Goal: Task Accomplishment & Management: Complete application form

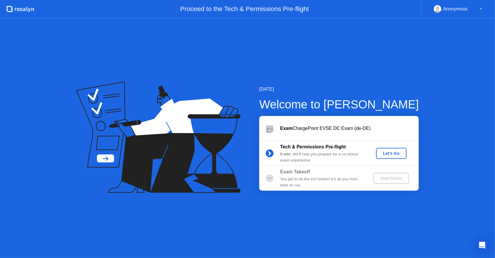
click at [479, 9] on div "Anonymous ▼" at bounding box center [458, 9] width 49 height 8
click at [484, 247] on icon "Open Intercom Messenger" at bounding box center [483, 246] width 8 height 8
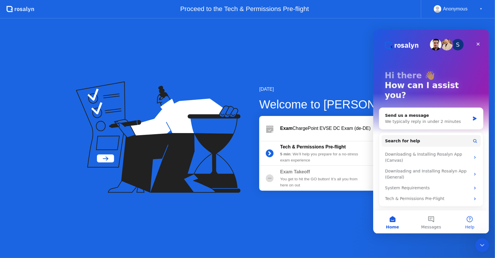
click at [476, 223] on button "Help" at bounding box center [470, 221] width 39 height 23
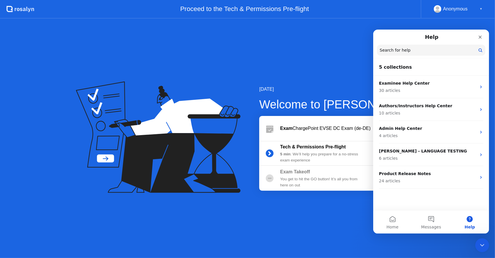
click at [419, 51] on input "Search for help" at bounding box center [431, 49] width 109 height 11
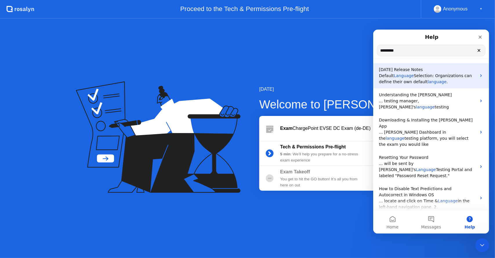
type input "********"
click at [404, 76] on span "Language" at bounding box center [404, 75] width 20 height 5
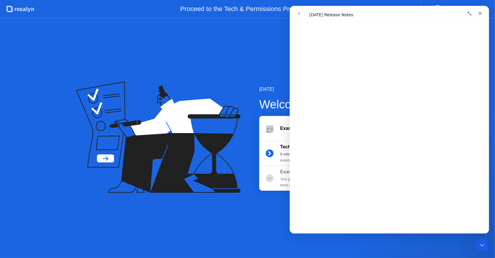
scroll to position [511, 0]
click at [481, 13] on icon "Close" at bounding box center [480, 13] width 3 height 3
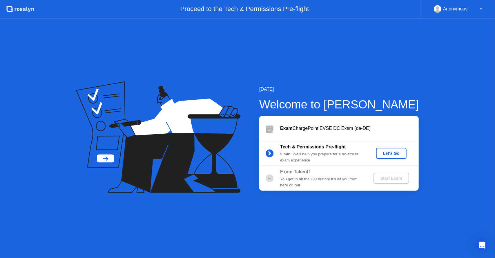
scroll to position [0, 0]
click at [468, 13] on div "Anonymous ▼" at bounding box center [458, 9] width 74 height 19
click at [479, 8] on div "Anonymous ▼" at bounding box center [458, 9] width 49 height 8
click at [271, 153] on icon at bounding box center [269, 153] width 1 height 3
click at [389, 152] on div "Let's Go" at bounding box center [392, 153] width 26 height 5
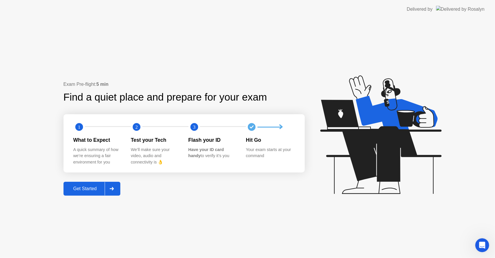
click at [441, 14] on div "Delivered by" at bounding box center [446, 9] width 78 height 19
click at [479, 241] on div "Open Intercom Messenger" at bounding box center [481, 244] width 19 height 19
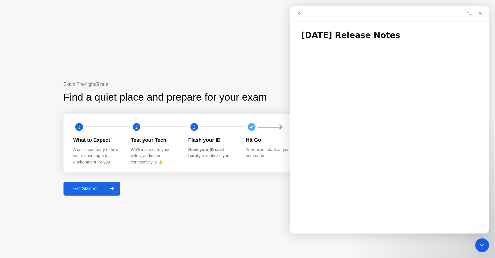
click at [298, 16] on icon "go back" at bounding box center [299, 13] width 5 height 5
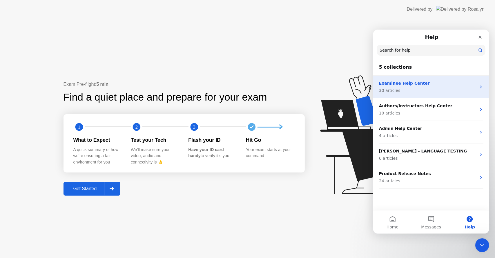
click at [422, 87] on div "Examinee Help Center 30 articles" at bounding box center [428, 86] width 98 height 13
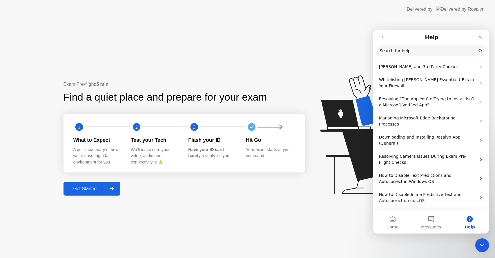
scroll to position [306, 0]
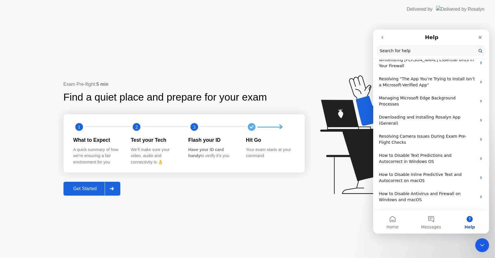
drag, startPoint x: 488, startPoint y: 79, endPoint x: 864, endPoint y: 221, distance: 401.9
click at [380, 37] on icon "go back" at bounding box center [382, 37] width 5 height 5
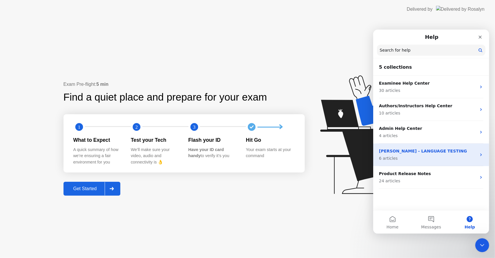
click at [403, 157] on p "6 articles" at bounding box center [428, 158] width 98 height 6
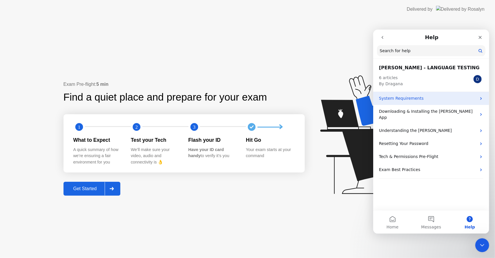
click at [398, 103] on div "System Requirements" at bounding box center [431, 98] width 116 height 13
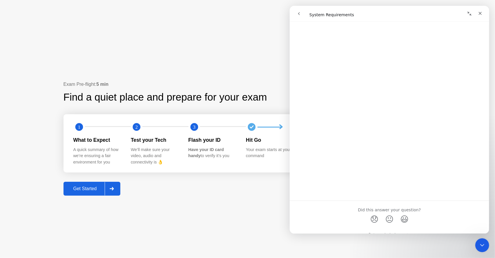
scroll to position [141, 0]
click at [301, 16] on icon "go back" at bounding box center [299, 13] width 5 height 5
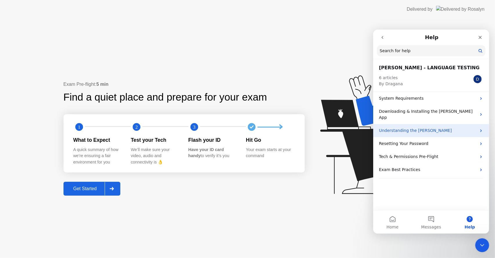
click at [411, 127] on p "Understanding the [PERSON_NAME]" at bounding box center [428, 130] width 98 height 6
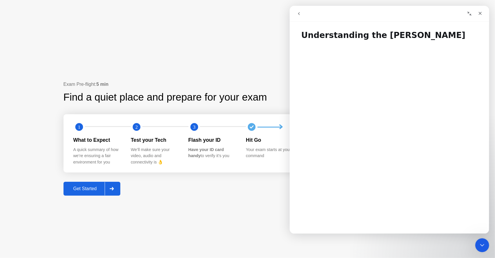
click at [297, 16] on button "go back" at bounding box center [298, 13] width 11 height 11
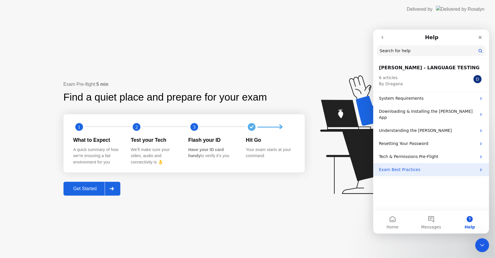
click at [398, 167] on p "Exam Best Practices" at bounding box center [428, 170] width 98 height 6
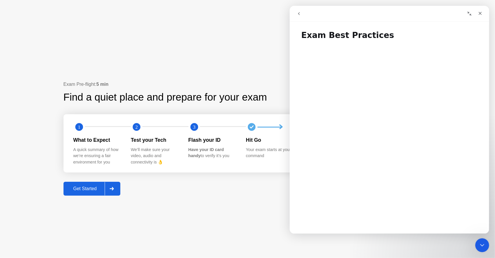
click at [299, 13] on icon "go back" at bounding box center [299, 13] width 5 height 5
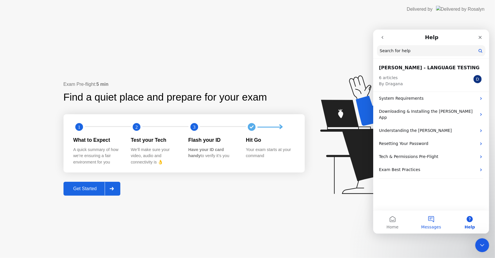
click at [439, 227] on span "Messages" at bounding box center [431, 227] width 20 height 4
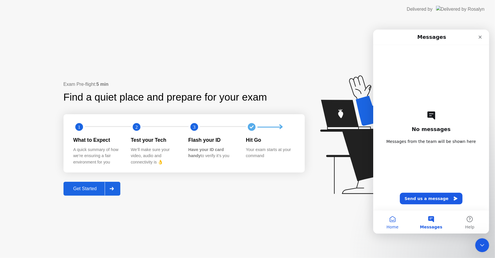
click at [401, 229] on button "Home" at bounding box center [392, 221] width 39 height 23
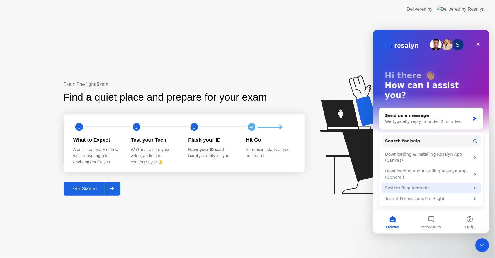
click at [405, 183] on div "System Requirements" at bounding box center [431, 188] width 99 height 11
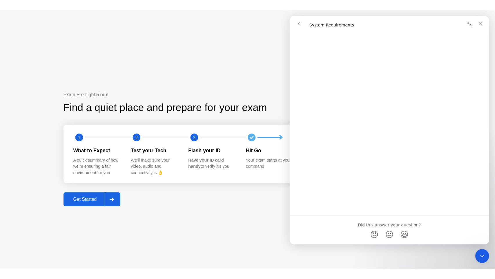
scroll to position [0, 0]
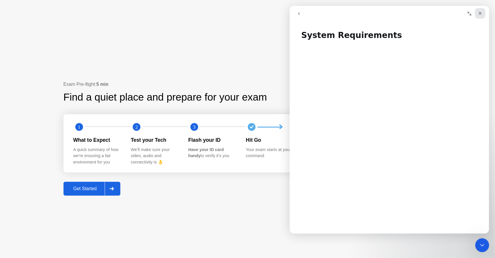
click at [480, 16] on div "Close" at bounding box center [480, 13] width 10 height 10
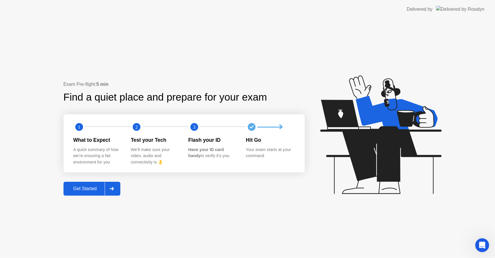
click at [84, 189] on div "Get Started" at bounding box center [85, 188] width 40 height 5
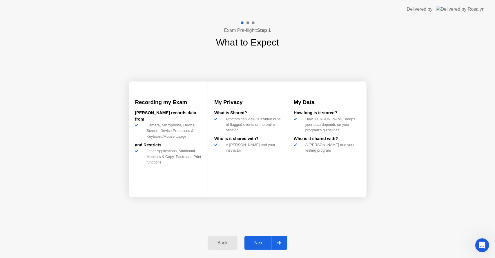
click at [223, 244] on div "Back" at bounding box center [223, 243] width 26 height 5
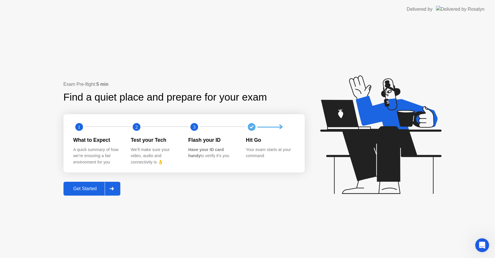
click at [116, 185] on div at bounding box center [112, 188] width 14 height 13
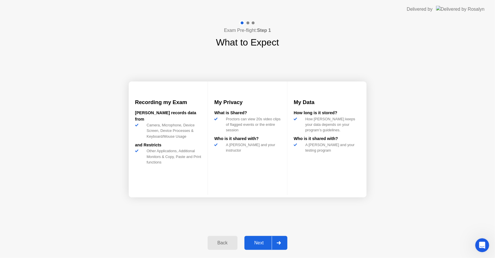
click at [260, 247] on button "Next" at bounding box center [266, 243] width 43 height 14
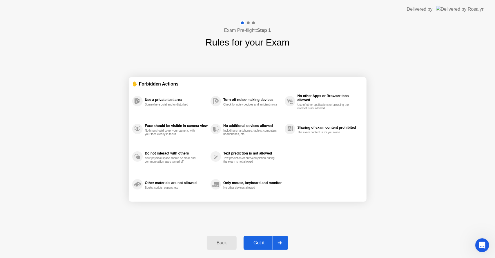
click at [263, 246] on div "Got it" at bounding box center [259, 243] width 27 height 5
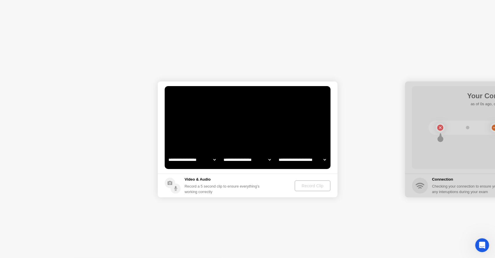
select select "**********"
select select "*******"
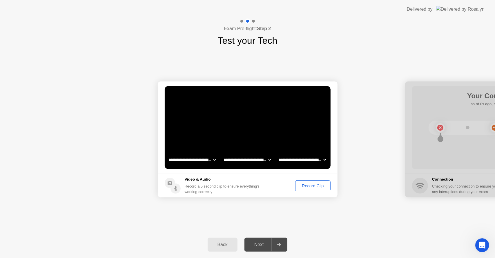
click at [204, 162] on select "**********" at bounding box center [192, 160] width 50 height 12
click at [242, 161] on select "**********" at bounding box center [248, 160] width 50 height 12
click at [294, 158] on select "**********" at bounding box center [303, 160] width 50 height 12
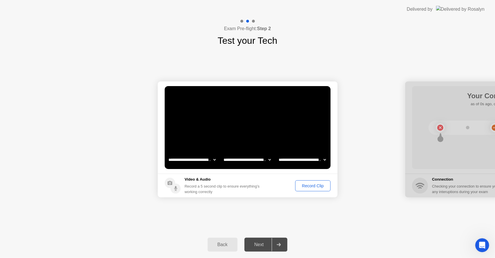
click at [294, 158] on select "**********" at bounding box center [303, 160] width 50 height 12
click at [313, 186] on div "Record Clip" at bounding box center [312, 186] width 31 height 5
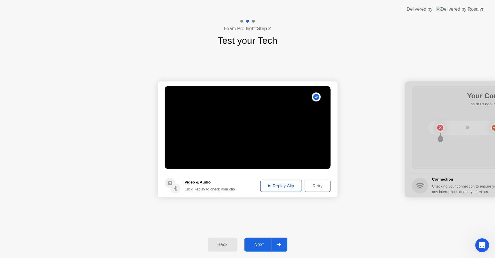
click at [279, 185] on div "Replay Clip" at bounding box center [282, 186] width 38 height 5
click at [316, 185] on div "Retry" at bounding box center [317, 186] width 21 height 5
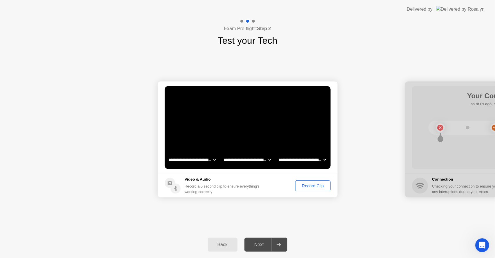
click at [306, 184] on div "Record Clip" at bounding box center [312, 186] width 31 height 5
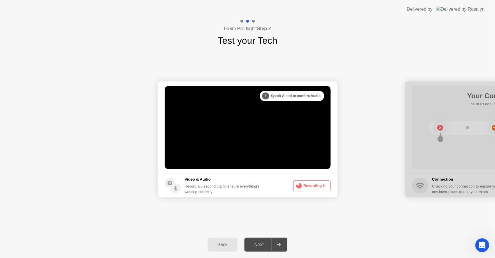
click at [312, 187] on button "Recording 1s" at bounding box center [312, 186] width 37 height 11
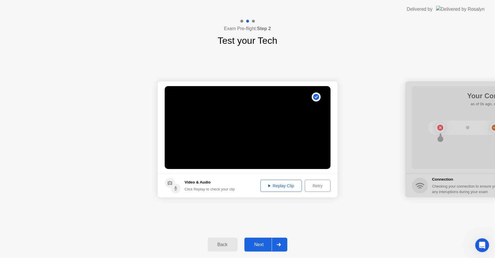
click at [263, 244] on div "Next" at bounding box center [259, 244] width 26 height 5
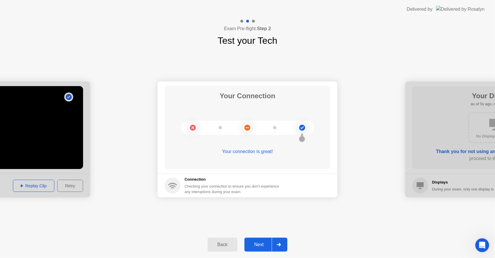
click at [263, 244] on div "Next" at bounding box center [259, 244] width 26 height 5
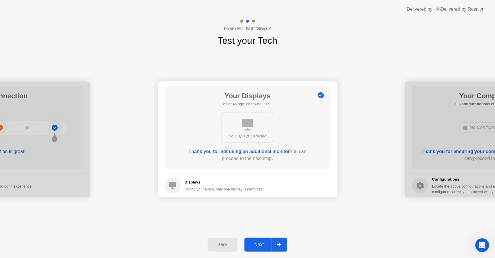
click at [263, 244] on div "Next" at bounding box center [259, 244] width 26 height 5
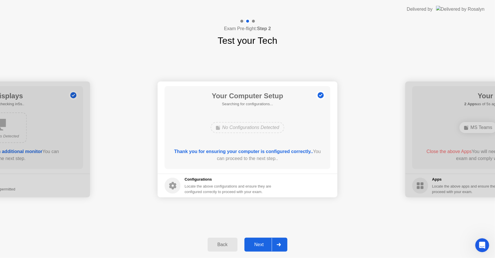
click at [263, 244] on div "Next" at bounding box center [259, 244] width 26 height 5
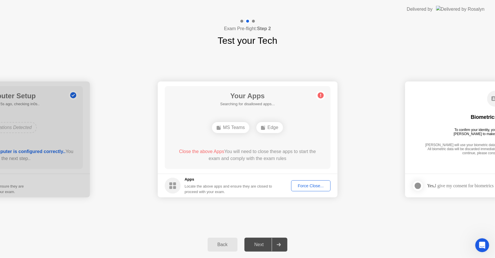
click at [321, 97] on icon at bounding box center [320, 95] width 1 height 3
click at [204, 151] on span "Close the above Apps" at bounding box center [201, 151] width 45 height 5
click at [306, 184] on div "Force Close..." at bounding box center [310, 186] width 35 height 5
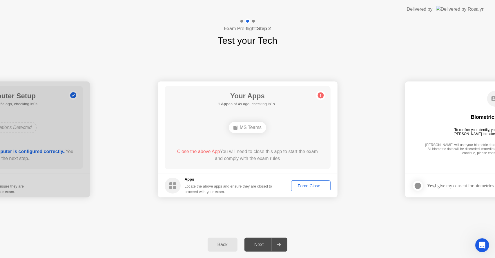
click at [302, 186] on div "Force Close..." at bounding box center [310, 186] width 35 height 5
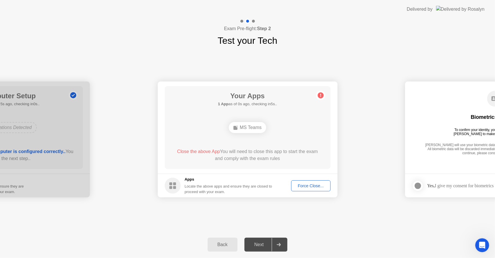
click at [198, 151] on span "Close the above App" at bounding box center [198, 151] width 43 height 5
click at [305, 187] on div "Force Close..." at bounding box center [310, 186] width 35 height 5
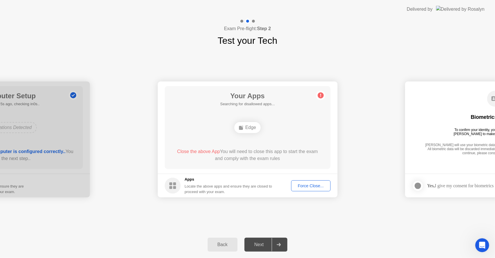
click at [260, 247] on div "Next" at bounding box center [259, 244] width 26 height 5
click at [228, 247] on div "Back" at bounding box center [223, 244] width 26 height 5
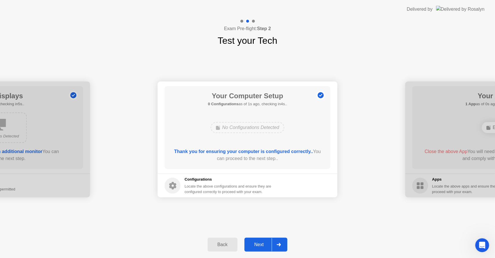
click at [228, 247] on div "Back" at bounding box center [223, 244] width 26 height 5
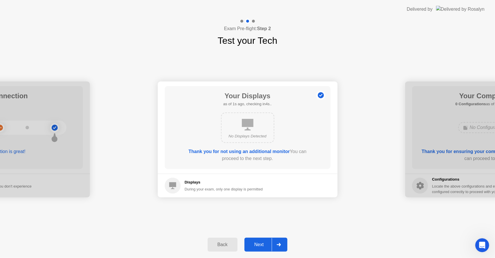
click at [256, 236] on div "Back Next" at bounding box center [247, 245] width 495 height 27
click at [255, 245] on div "Next" at bounding box center [259, 244] width 26 height 5
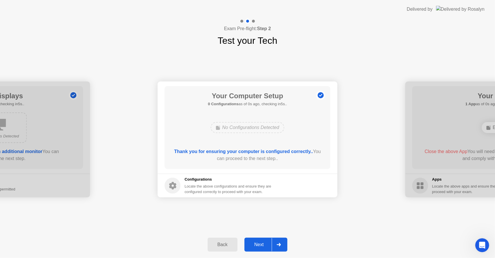
click at [255, 245] on div "Next" at bounding box center [259, 244] width 26 height 5
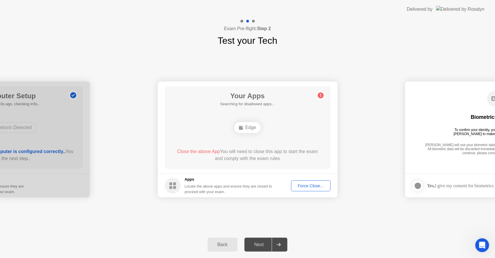
click at [311, 184] on div "Force Close..." at bounding box center [310, 186] width 35 height 5
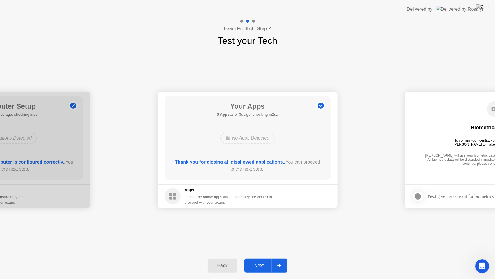
click at [261, 258] on div "Next" at bounding box center [259, 265] width 26 height 5
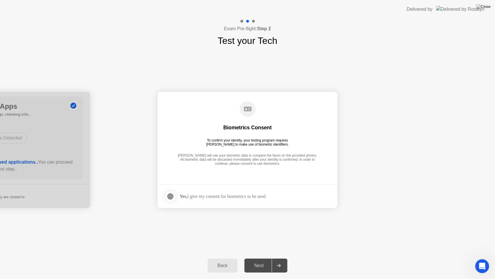
click at [230, 194] on div "Yes, I give my consent for biometrics to be used" at bounding box center [223, 196] width 86 height 6
click at [203, 202] on footer "Yes, I give my consent for biometrics to be used" at bounding box center [248, 196] width 180 height 24
drag, startPoint x: 203, startPoint y: 202, endPoint x: 265, endPoint y: 266, distance: 89.7
click at [265, 258] on div "**********" at bounding box center [247, 149] width 495 height 260
drag, startPoint x: 265, startPoint y: 266, endPoint x: 213, endPoint y: 264, distance: 51.7
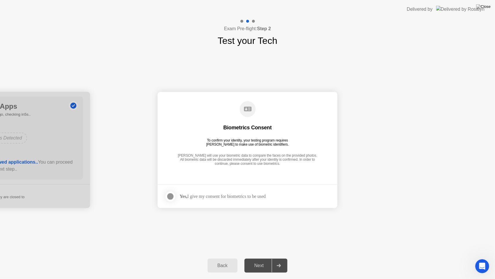
click at [213, 258] on div "Back Next" at bounding box center [247, 265] width 495 height 27
click at [213, 258] on div "Back" at bounding box center [223, 265] width 26 height 5
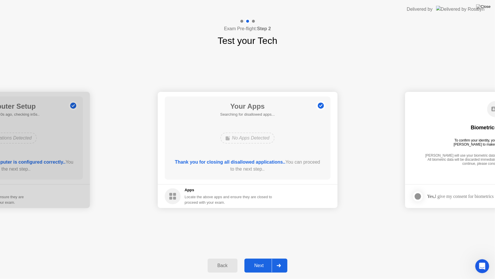
click at [265, 258] on div "Next" at bounding box center [259, 265] width 26 height 5
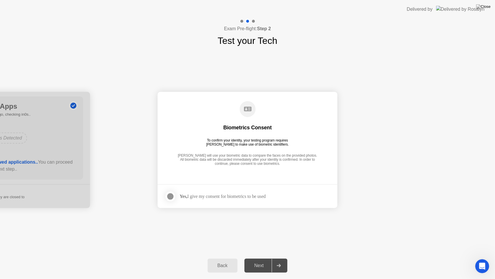
click at [244, 229] on div "**********" at bounding box center [247, 150] width 495 height 204
click at [258, 258] on div "Next" at bounding box center [259, 265] width 26 height 5
click at [172, 194] on div at bounding box center [170, 196] width 7 height 7
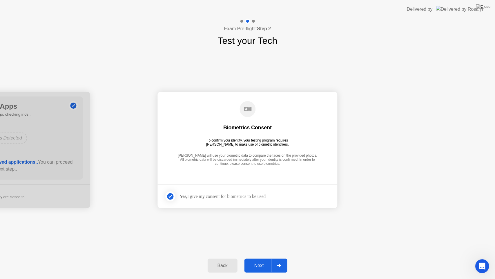
click at [262, 258] on div "Next" at bounding box center [259, 265] width 26 height 5
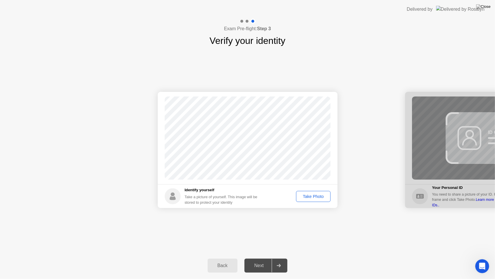
click at [317, 196] on div "Take Photo" at bounding box center [313, 196] width 30 height 5
click at [257, 258] on div "Next" at bounding box center [259, 265] width 26 height 5
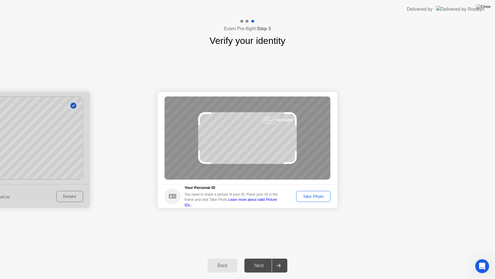
click at [309, 198] on div "Take Photo" at bounding box center [313, 196] width 30 height 5
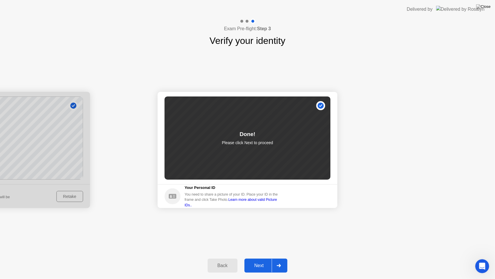
click at [265, 258] on div "Next" at bounding box center [259, 265] width 26 height 5
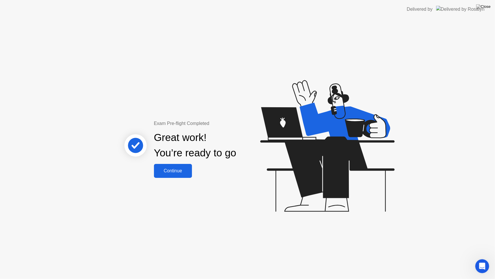
click at [176, 173] on div "Continue" at bounding box center [173, 170] width 35 height 5
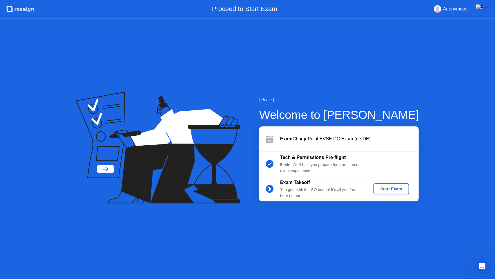
drag, startPoint x: 456, startPoint y: 0, endPoint x: 480, endPoint y: 8, distance: 24.9
click at [480, 8] on div "Anonymous ▼" at bounding box center [458, 9] width 74 height 19
click at [480, 8] on div "▼" at bounding box center [481, 9] width 3 height 8
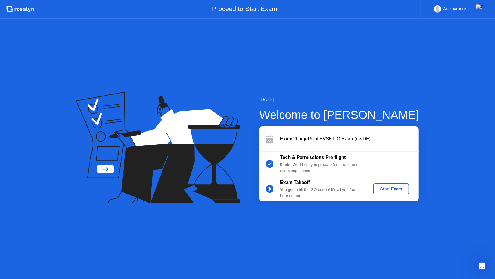
click at [483, 9] on button at bounding box center [483, 7] width 17 height 8
drag, startPoint x: 483, startPoint y: 9, endPoint x: 336, endPoint y: 97, distance: 170.8
click at [336, 97] on body ".st0{fill:#f0f8ff;} .st1{fill:#d4e3ff;} .st2{fill:#b4c2ff;} background Proceed …" at bounding box center [247, 139] width 495 height 279
click at [481, 258] on icon "Open Intercom Messenger" at bounding box center [482, 265] width 10 height 10
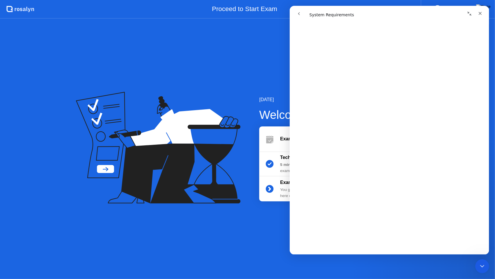
scroll to position [31, 0]
click at [478, 16] on div "Close" at bounding box center [480, 13] width 10 height 10
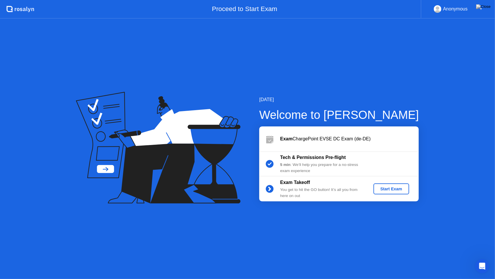
click at [380, 189] on div "Start Exam" at bounding box center [391, 188] width 31 height 5
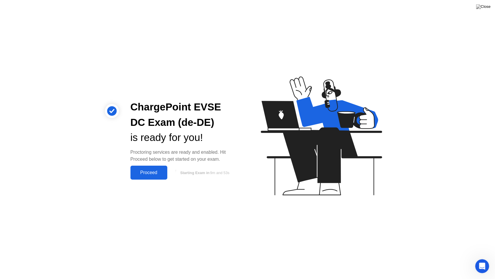
click at [155, 172] on div "Proceed" at bounding box center [148, 172] width 33 height 5
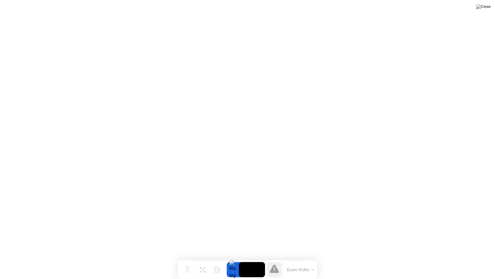
click at [303, 258] on button "Exam Rules" at bounding box center [301, 269] width 31 height 5
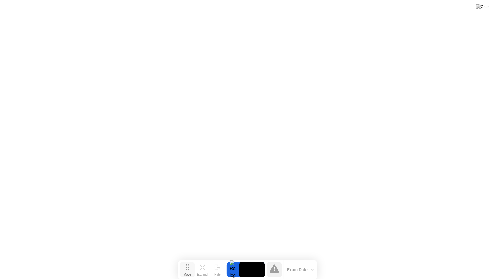
click at [185, 258] on div "Move" at bounding box center [188, 273] width 8 height 3
click at [205, 258] on div "Expand" at bounding box center [202, 273] width 10 height 3
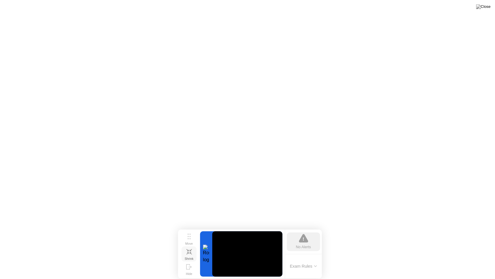
click at [190, 257] on div "Shrink" at bounding box center [189, 258] width 9 height 3
